Goal: Navigation & Orientation: Find specific page/section

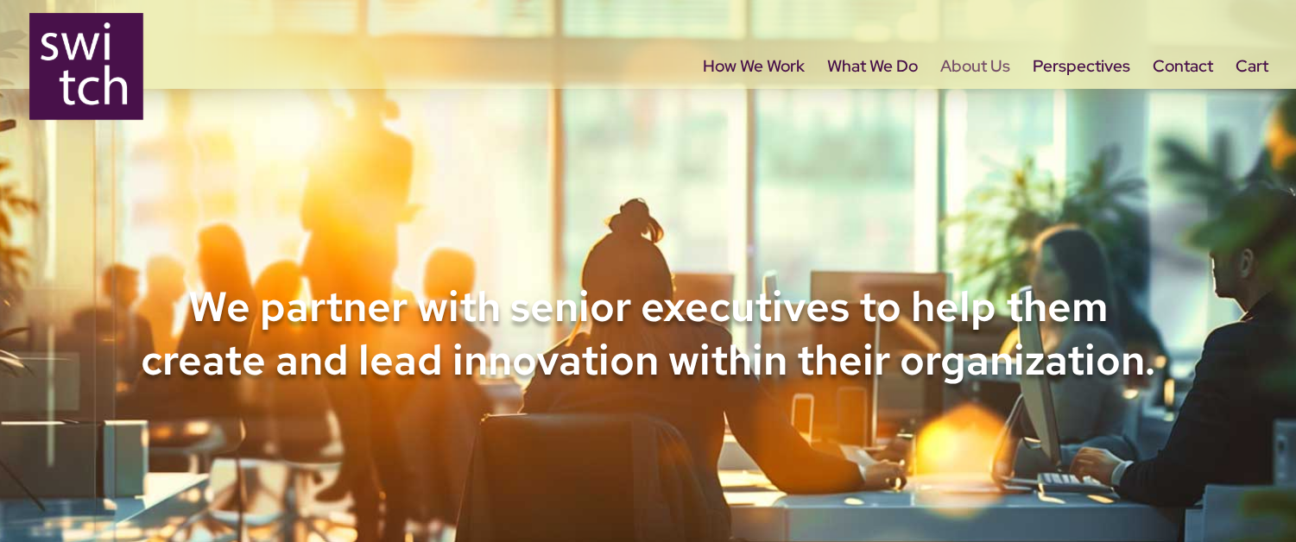
click at [958, 68] on link "About Us" at bounding box center [975, 96] width 70 height 73
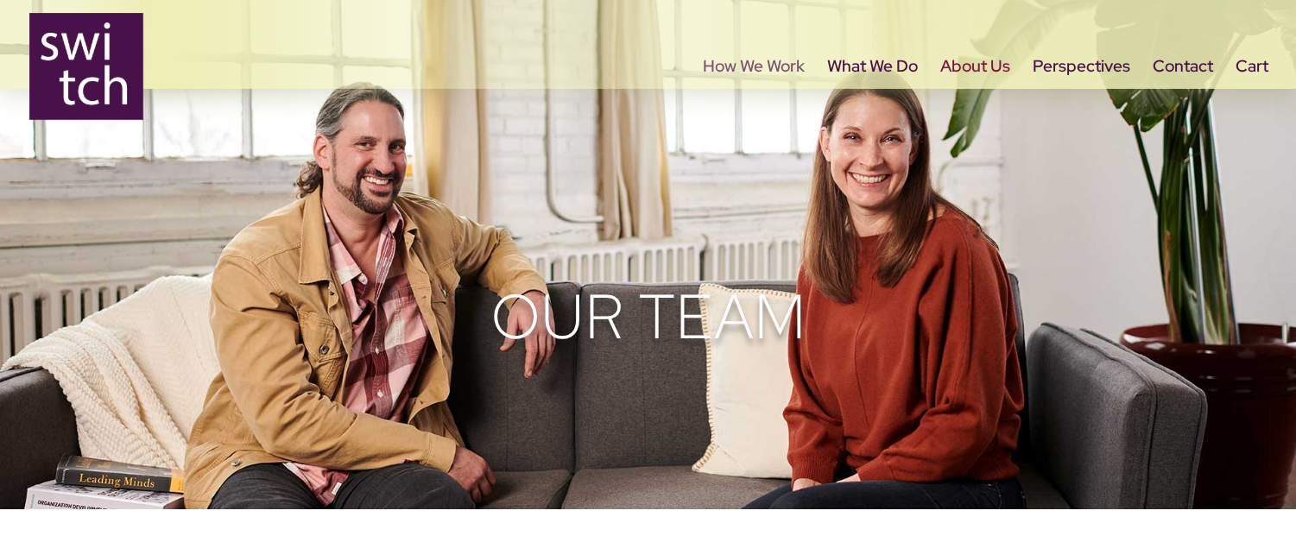
click at [750, 60] on link "How We Work" at bounding box center [754, 96] width 102 height 73
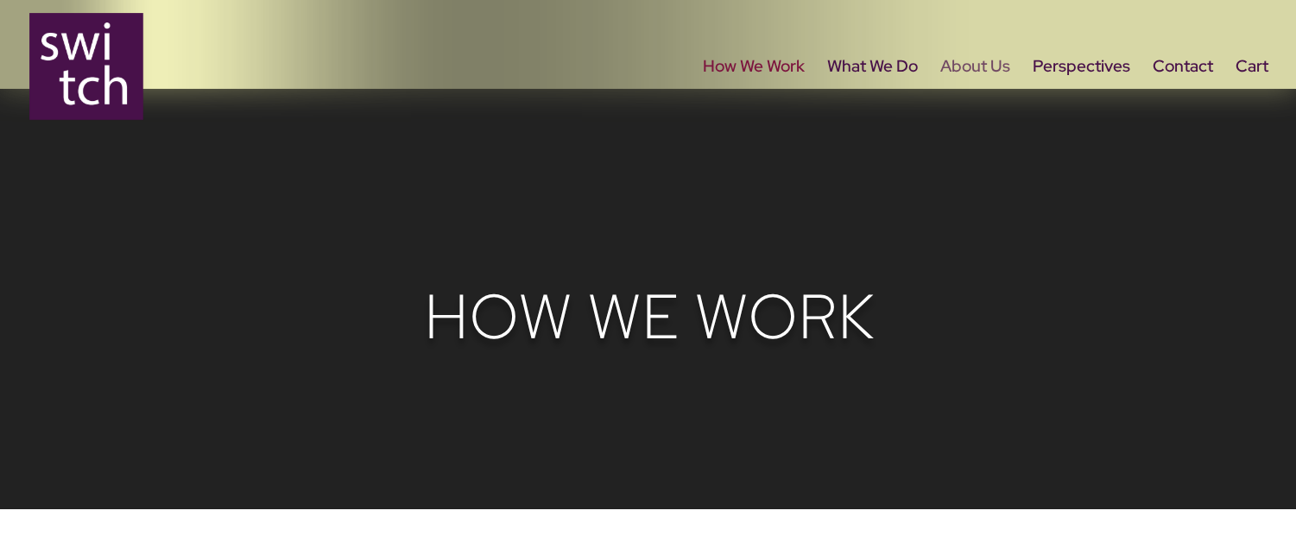
click at [987, 68] on link "About Us" at bounding box center [975, 96] width 70 height 73
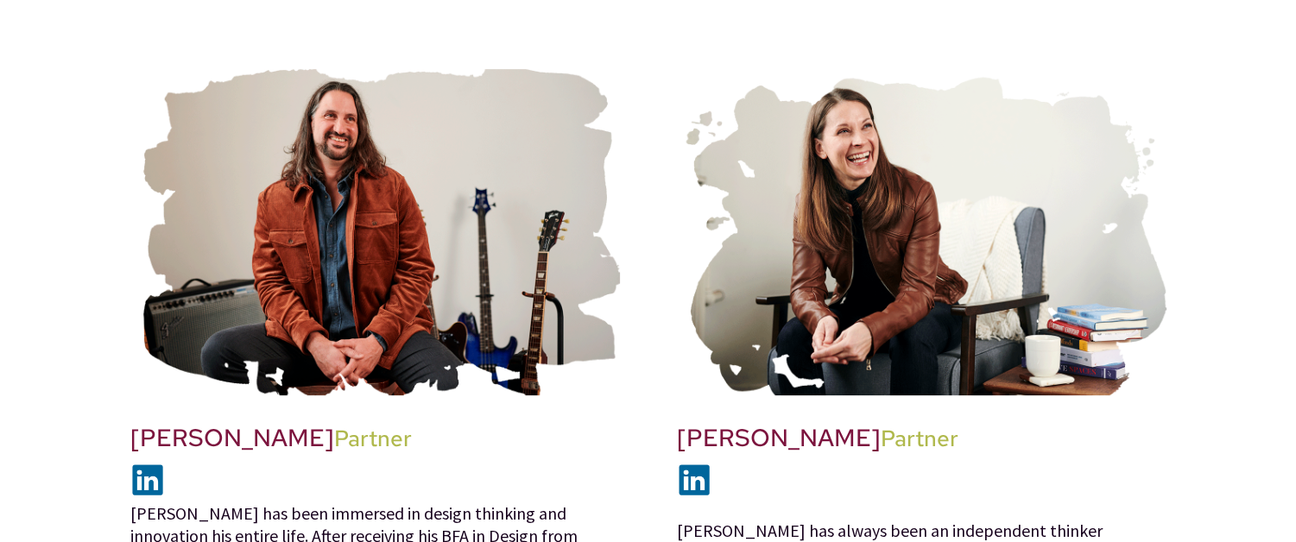
scroll to position [604, 0]
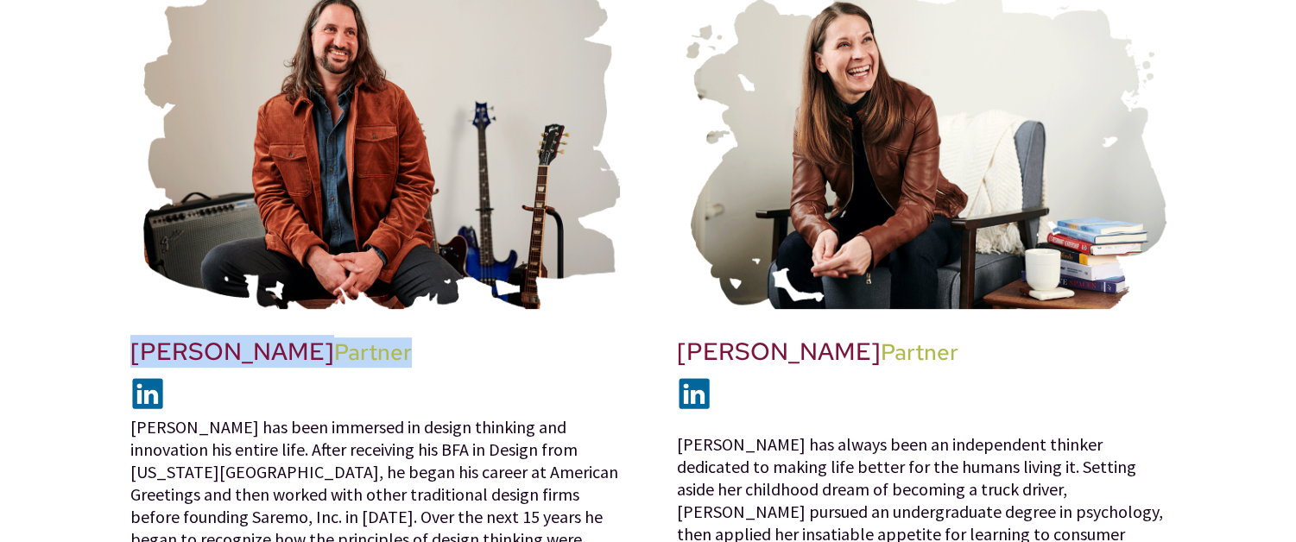
drag, startPoint x: 132, startPoint y: 350, endPoint x: 344, endPoint y: 348, distance: 211.5
click at [344, 348] on h2 "Joe Watson Partner" at bounding box center [374, 356] width 489 height 39
copy h2 "Joe Watson Partner"
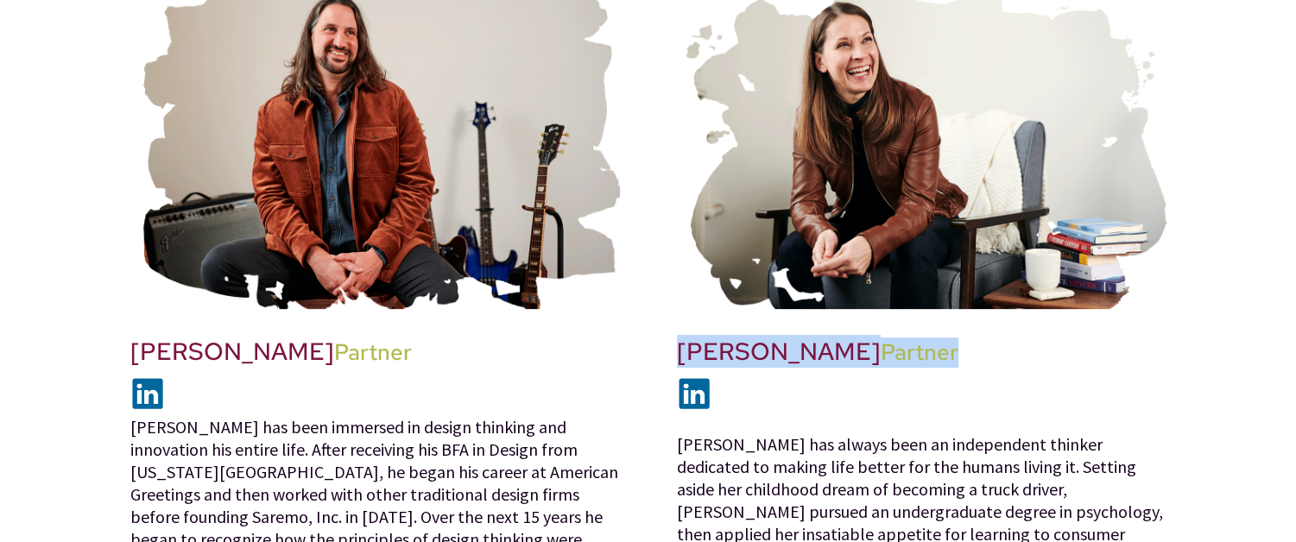
drag, startPoint x: 679, startPoint y: 350, endPoint x: 963, endPoint y: 348, distance: 284.0
click at [963, 348] on h2 "Kathy Wilcox Partner" at bounding box center [921, 356] width 489 height 39
copy h2 "Kathy Wilcox Partner"
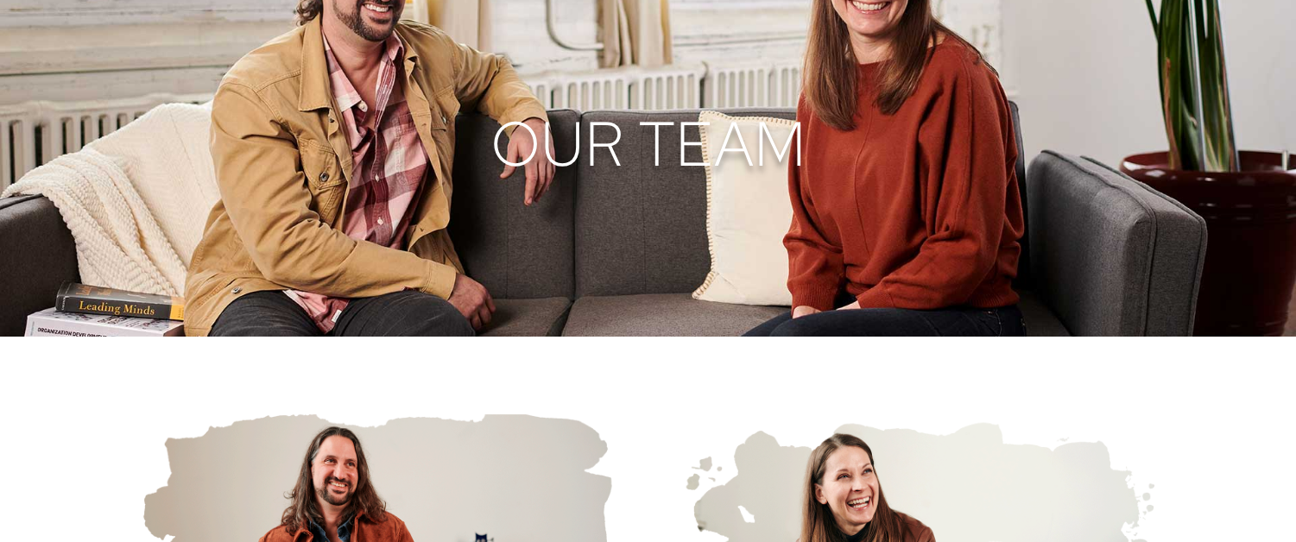
scroll to position [0, 0]
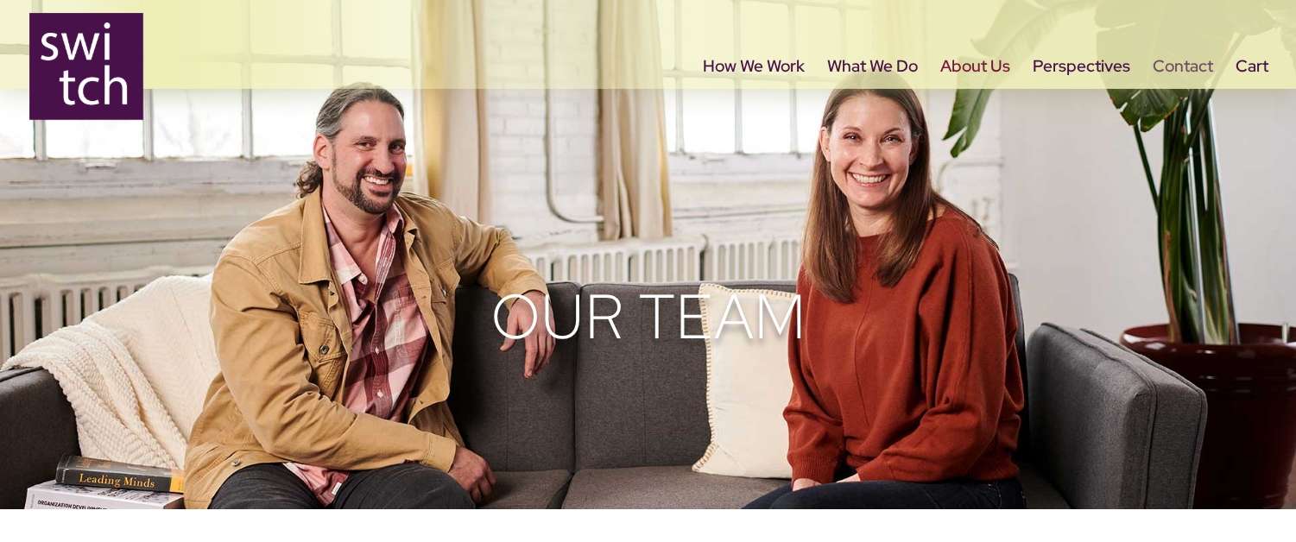
click at [1176, 68] on link "Contact" at bounding box center [1182, 96] width 60 height 73
